Goal: Information Seeking & Learning: Learn about a topic

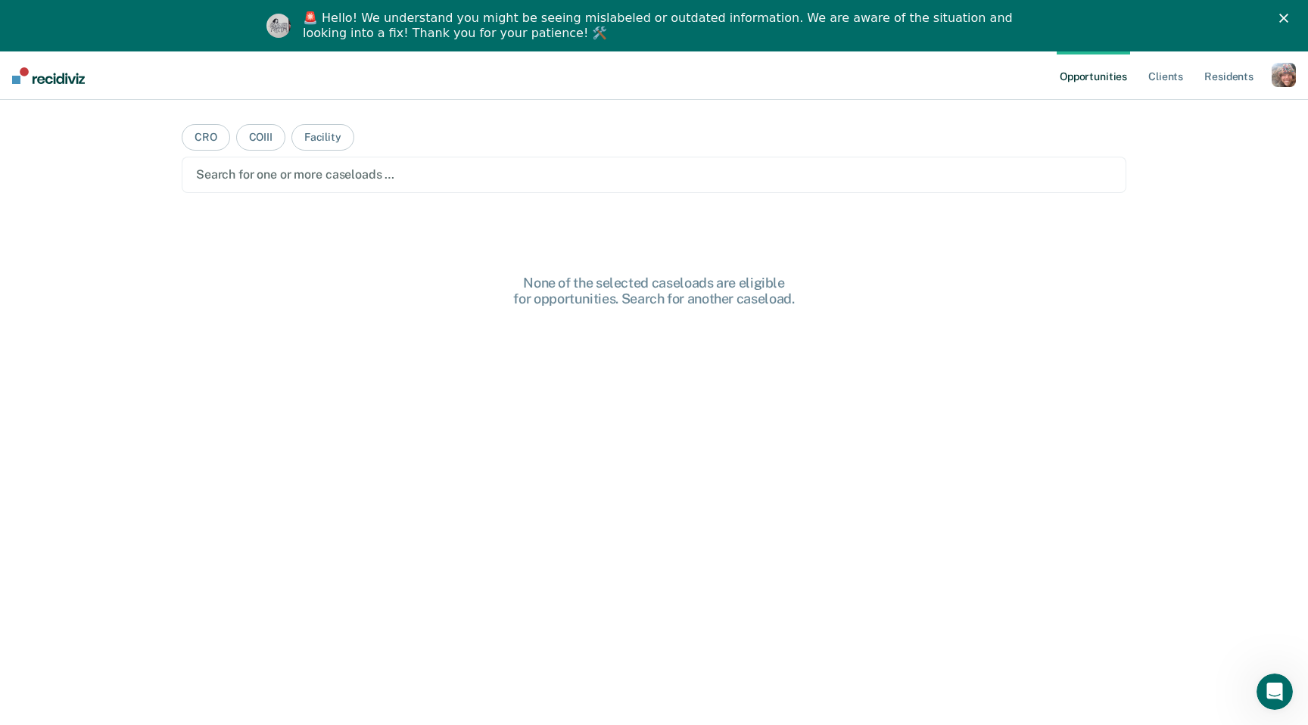
click at [1287, 74] on div "button" at bounding box center [1284, 75] width 24 height 24
click at [1187, 116] on link "Profile" at bounding box center [1223, 113] width 122 height 13
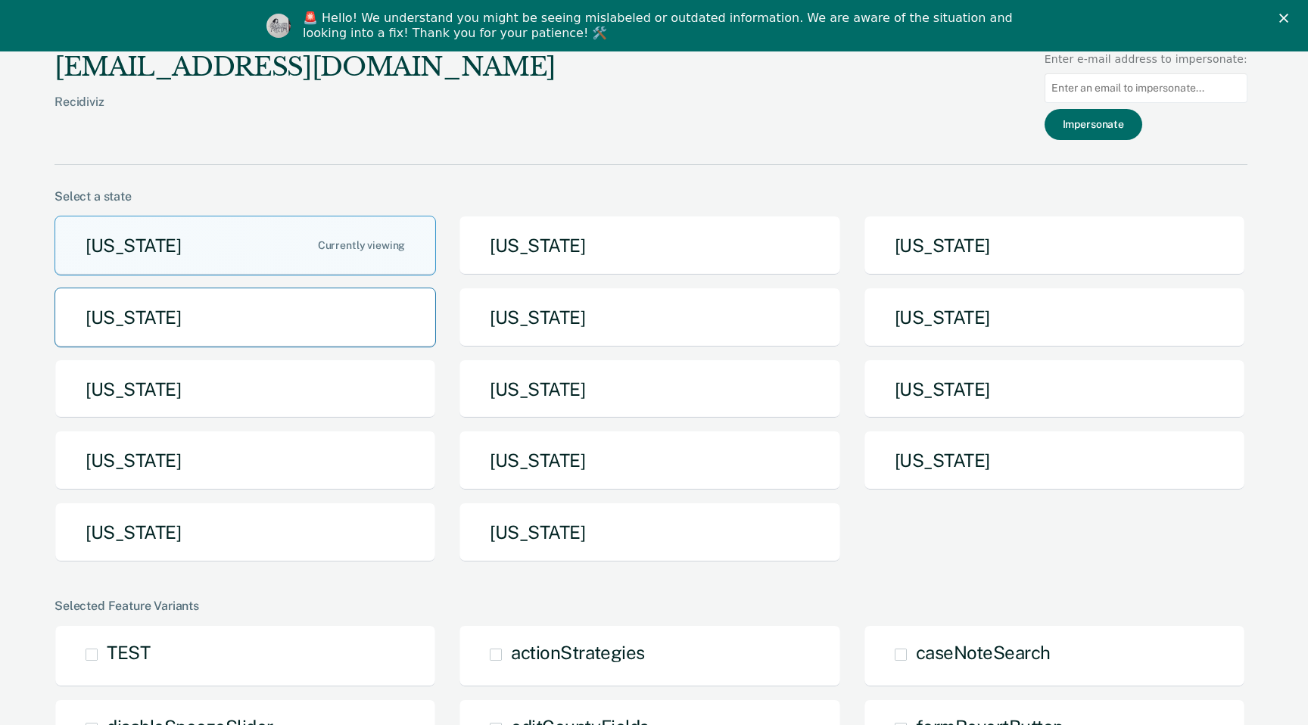
click at [353, 317] on button "[US_STATE]" at bounding box center [246, 318] width 382 height 60
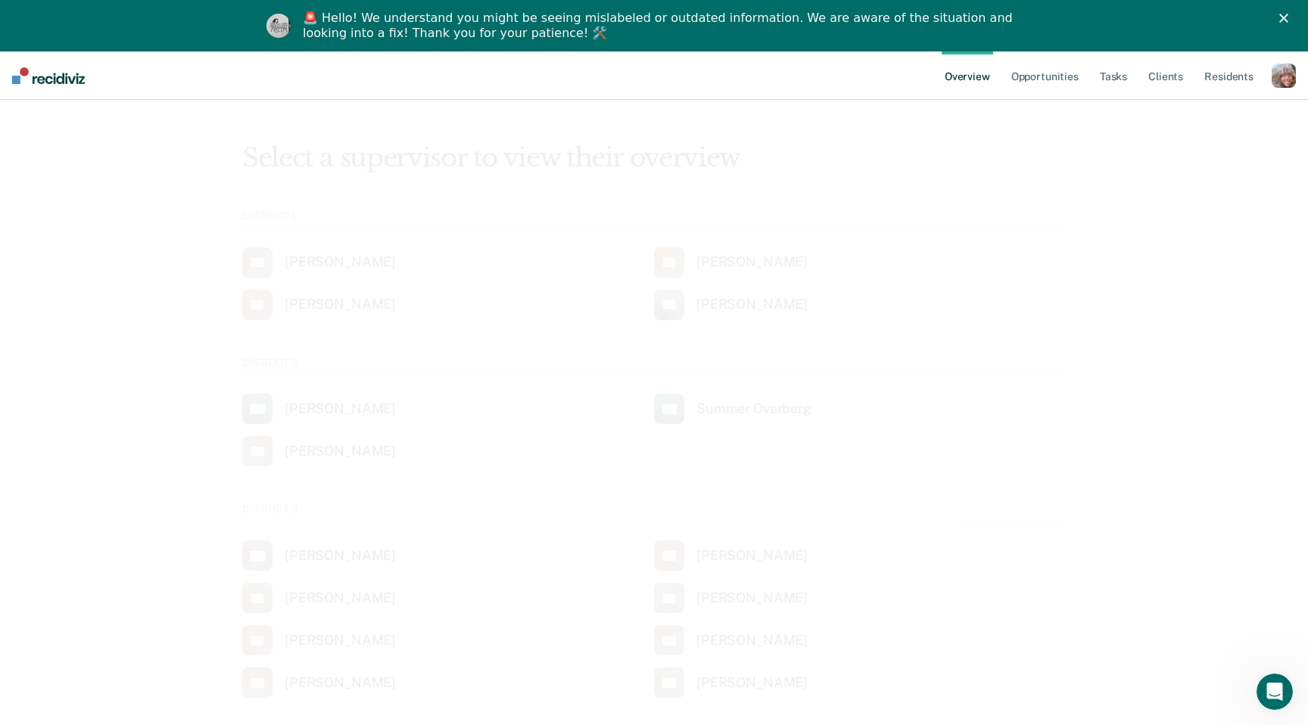
click at [1287, 22] on polygon "Close" at bounding box center [1284, 18] width 9 height 9
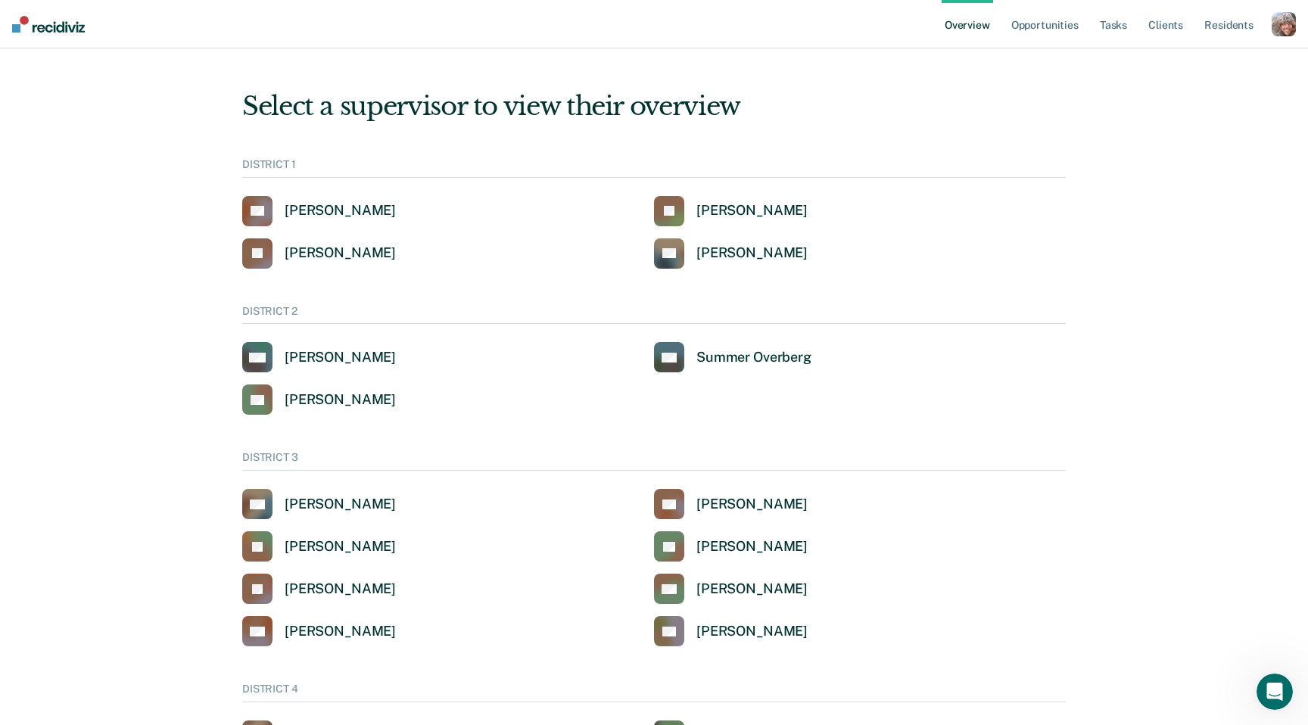
click at [1287, 22] on div "button" at bounding box center [1284, 24] width 24 height 24
click at [1224, 95] on link "Go to System-Level Trends" at bounding box center [1220, 98] width 129 height 13
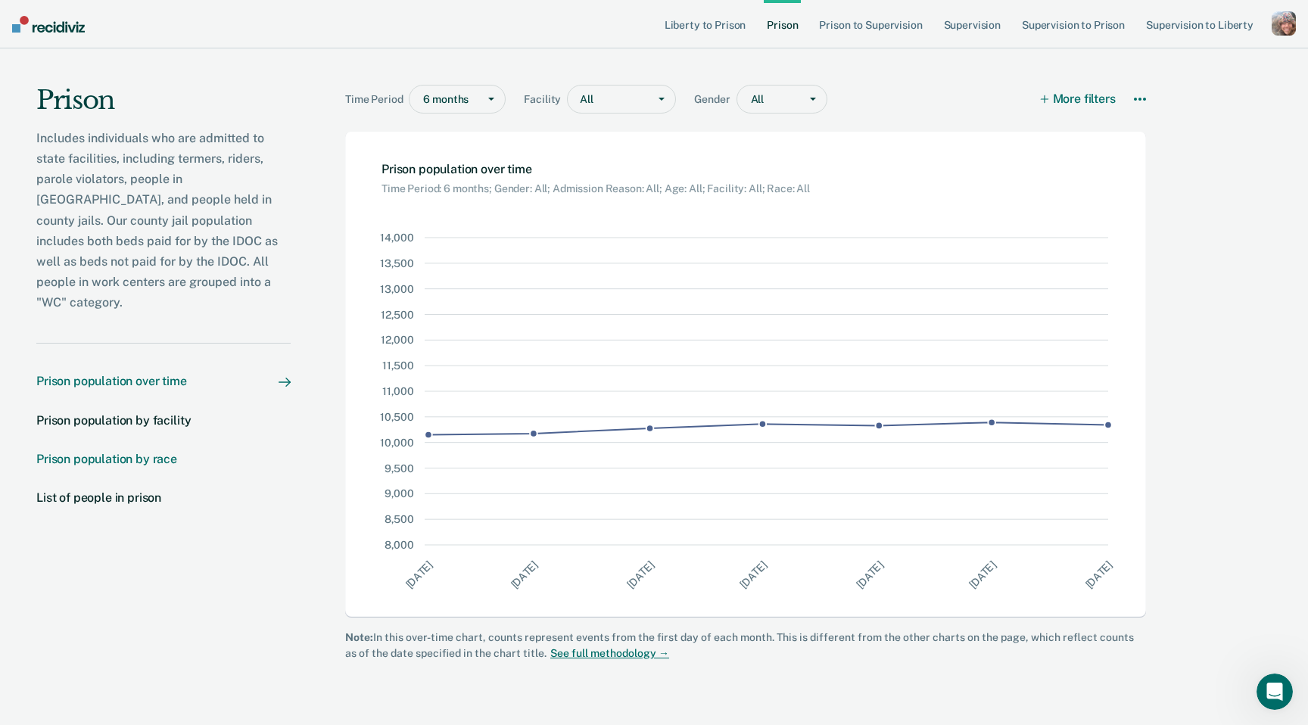
click at [123, 452] on div "Prison population by race" at bounding box center [106, 459] width 141 height 14
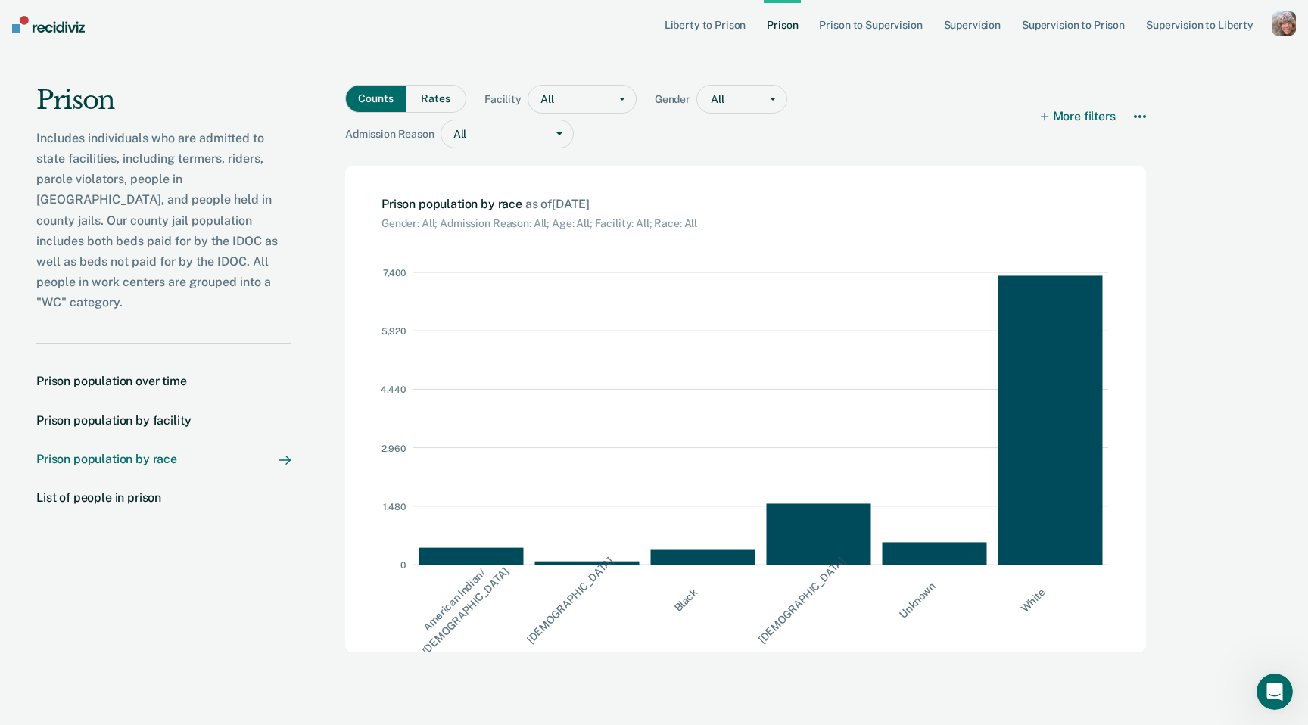
click at [429, 111] on button "Rates" at bounding box center [436, 99] width 61 height 28
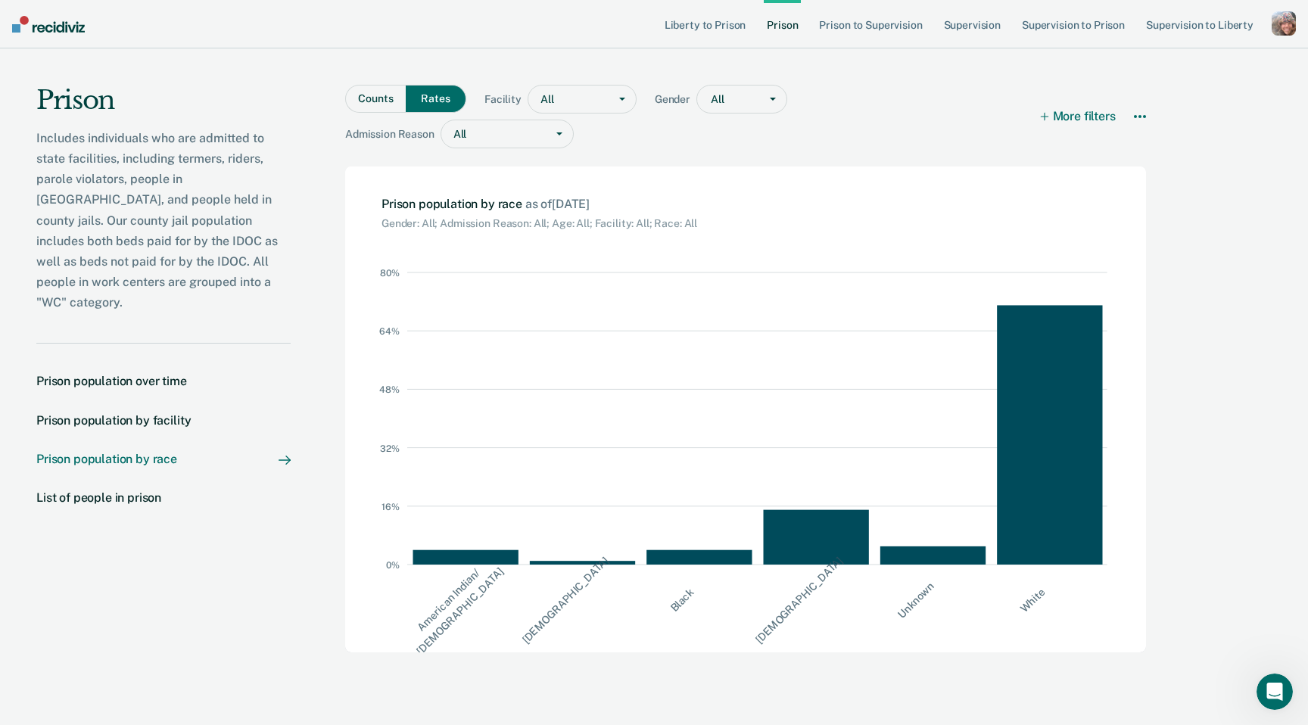
click at [377, 106] on button "Counts" at bounding box center [375, 99] width 61 height 28
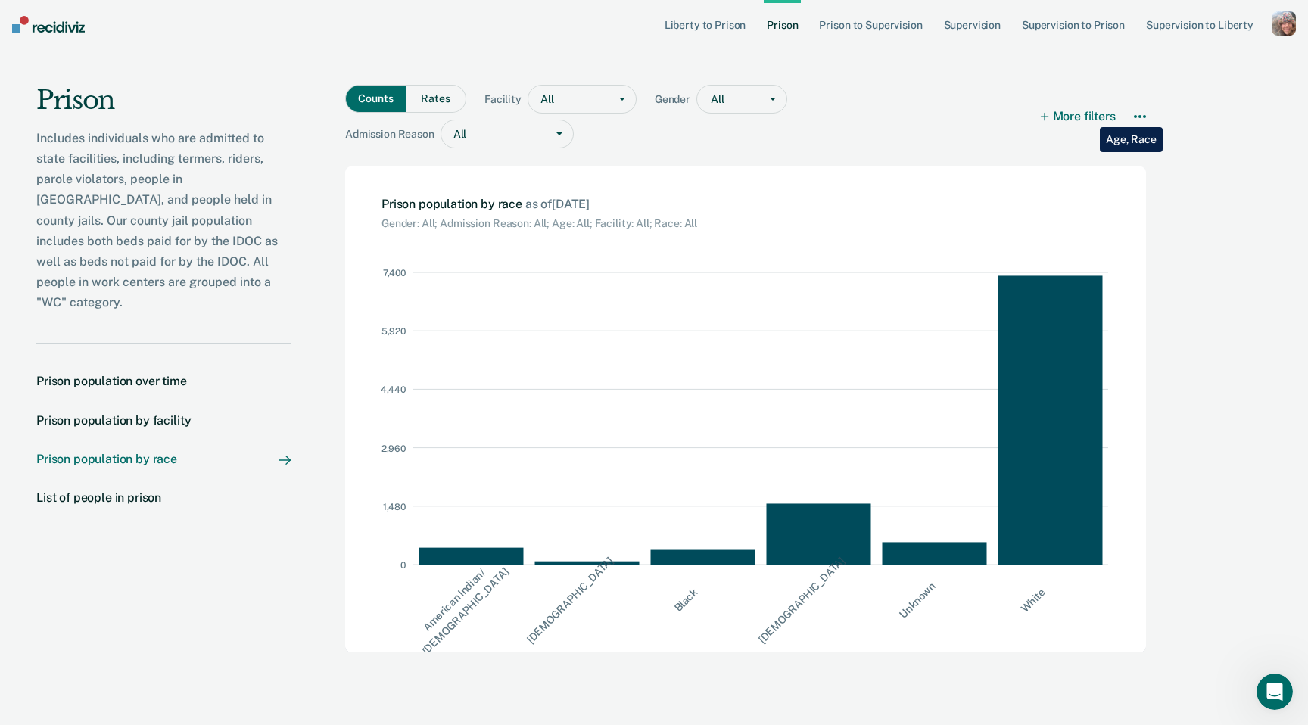
click at [1088, 116] on button "More filters" at bounding box center [1079, 117] width 74 height 64
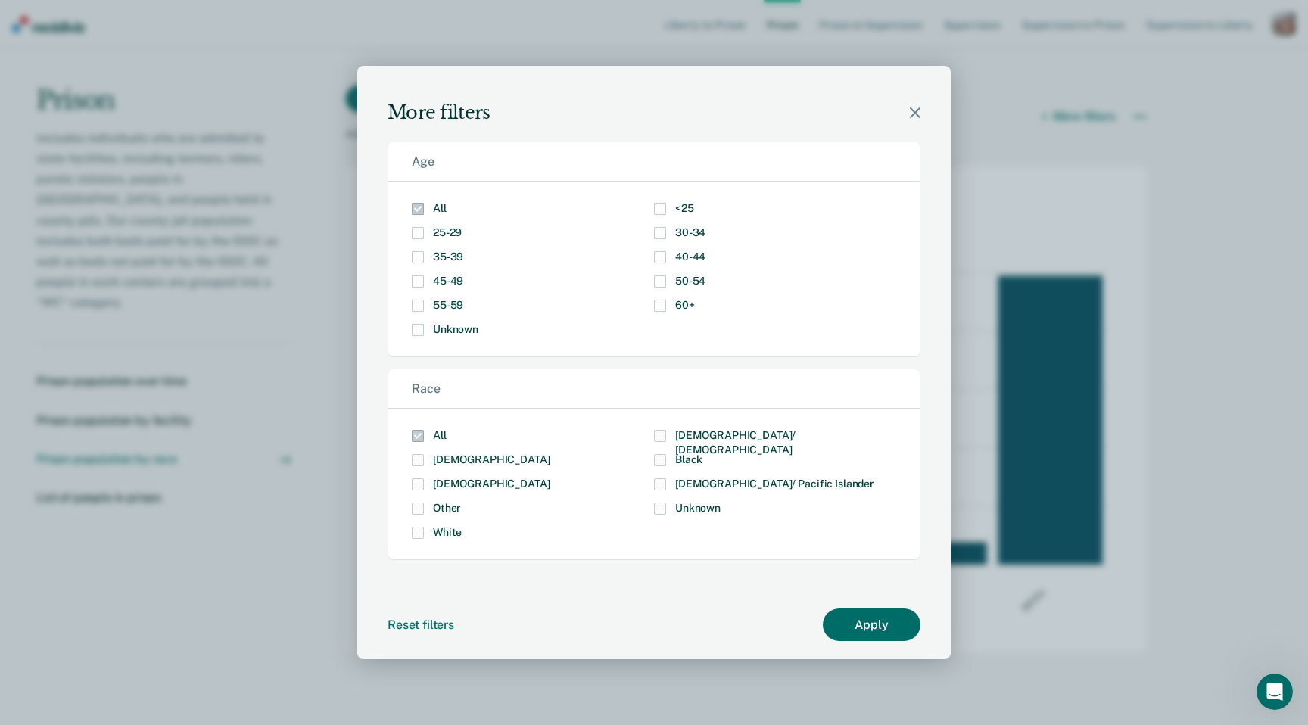
scroll to position [1, 0]
click at [918, 115] on icon "Modal" at bounding box center [915, 113] width 11 height 11
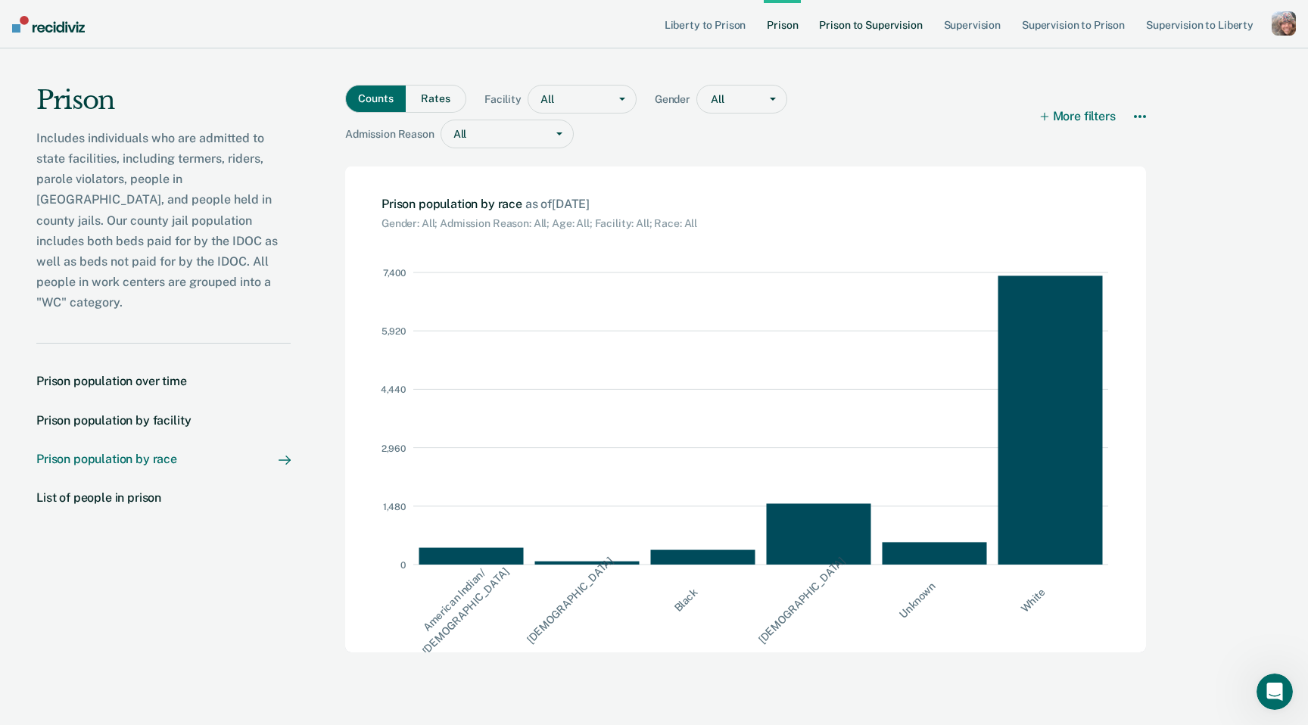
click at [867, 25] on link "Prison to Supervision" at bounding box center [870, 24] width 109 height 48
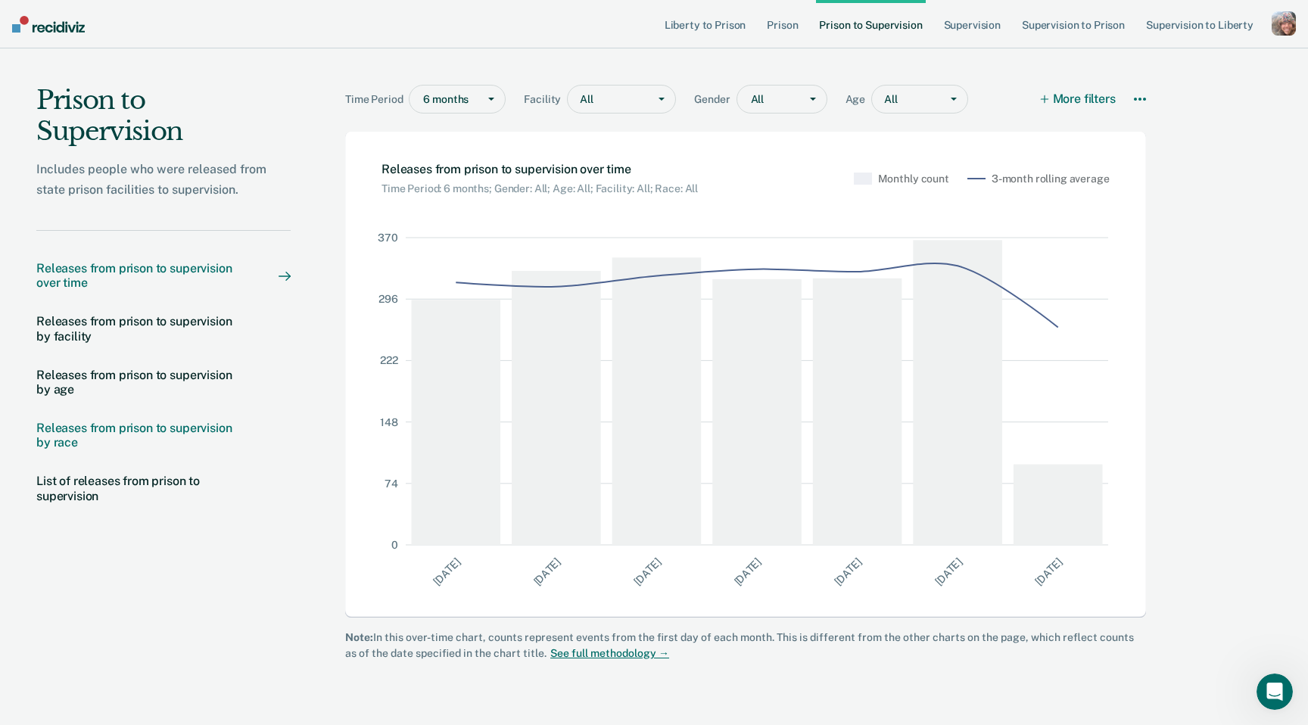
click at [170, 432] on div "Releases from prison to supervision by race" at bounding box center [142, 435] width 212 height 29
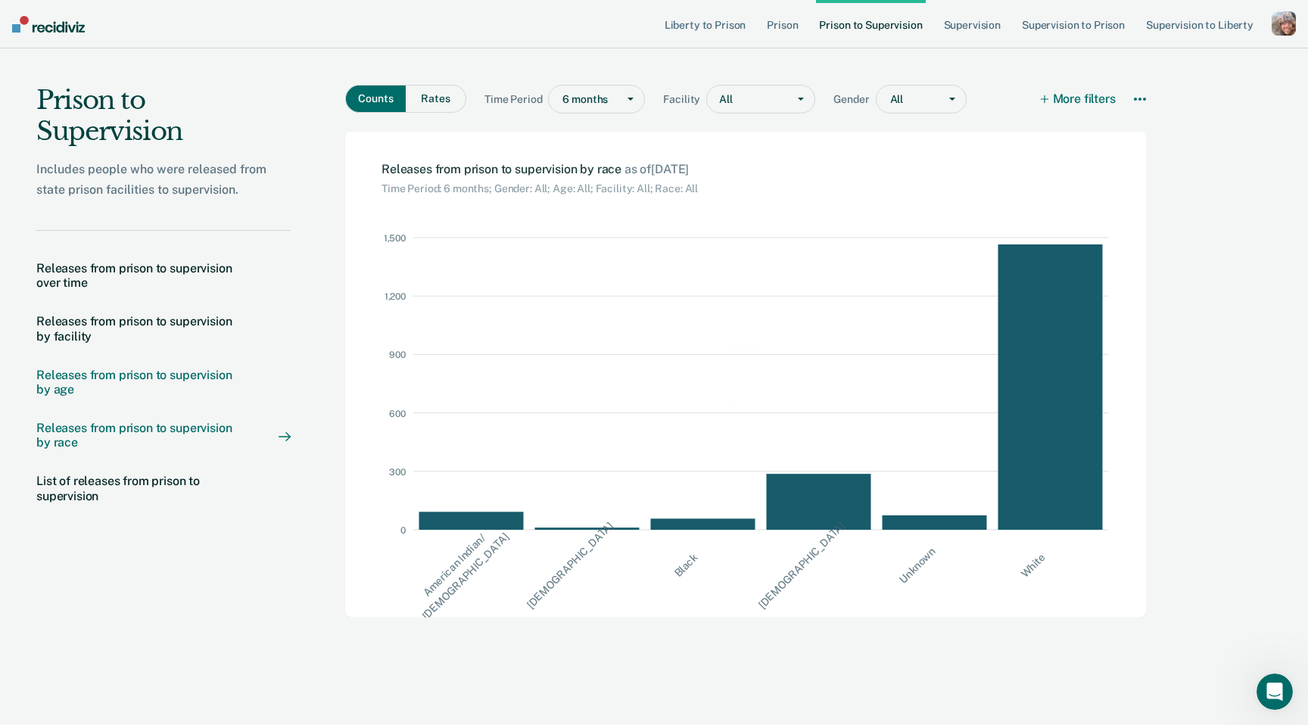
click at [162, 380] on div "Releases from prison to supervision by age" at bounding box center [142, 382] width 212 height 29
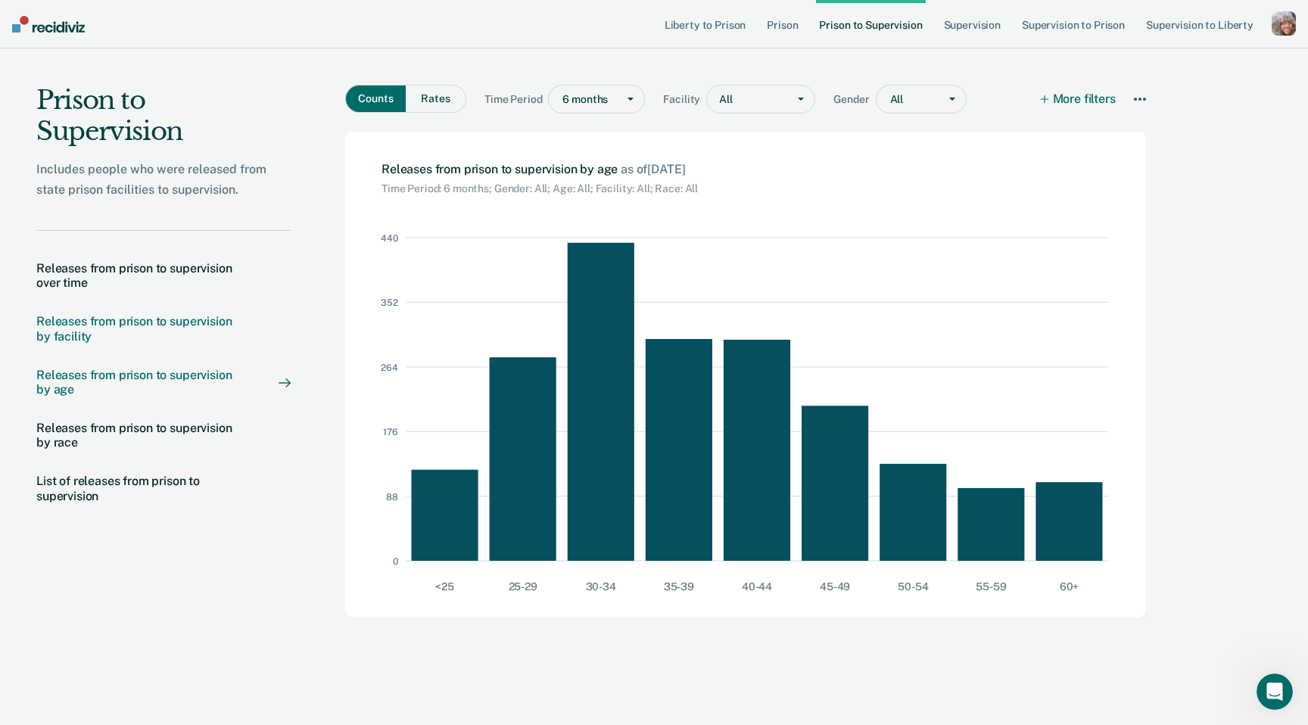
click at [170, 321] on div "Releases from prison to supervision by facility" at bounding box center [142, 328] width 212 height 29
